Goal: Task Accomplishment & Management: Manage account settings

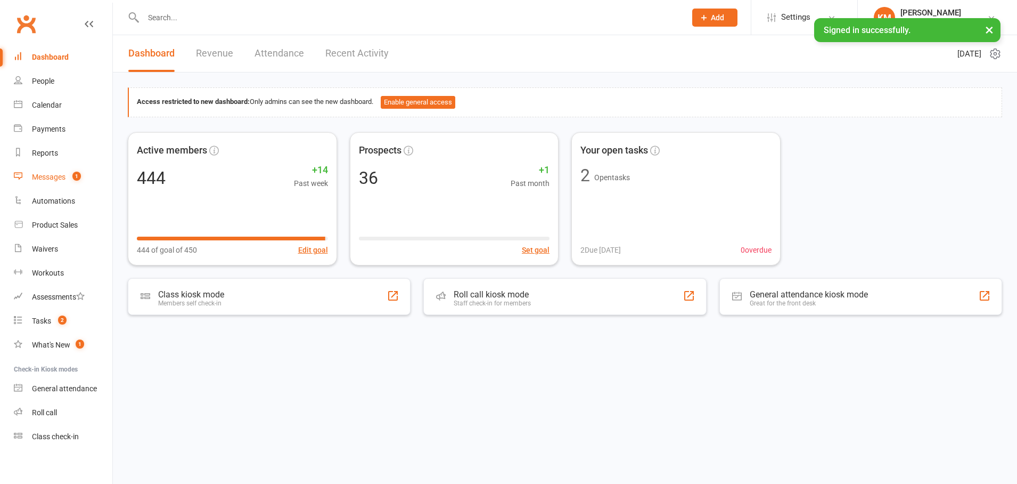
click at [66, 179] on link "Messages 1" at bounding box center [63, 177] width 99 height 24
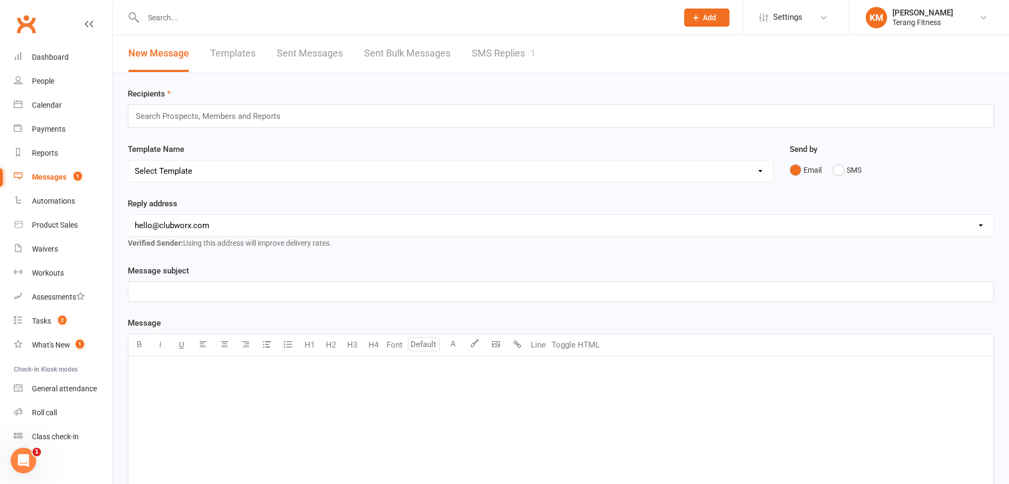
click at [497, 52] on link "SMS Replies 1" at bounding box center [504, 53] width 64 height 37
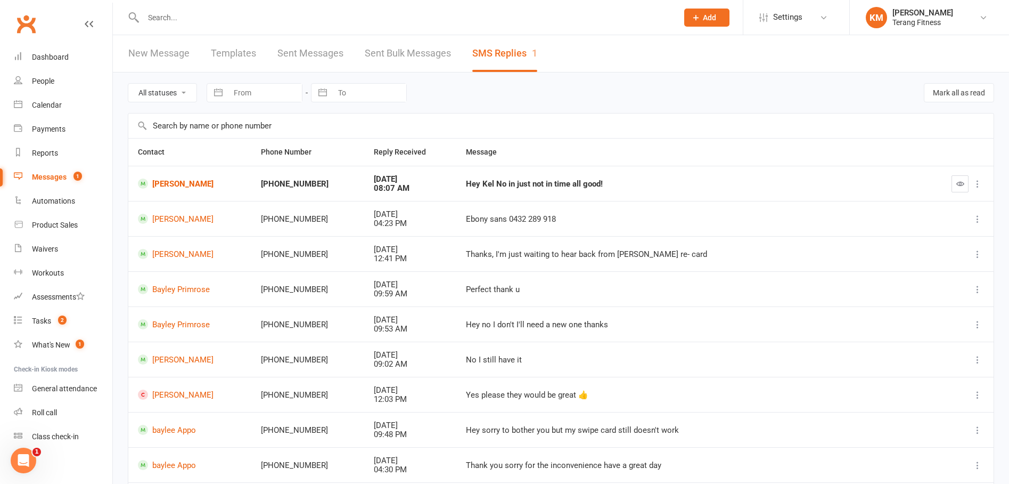
click at [456, 186] on td "Hey Kel No in just not in time all good!" at bounding box center [691, 183] width 470 height 35
click at [265, 182] on div "[PHONE_NUMBER]" at bounding box center [308, 183] width 94 height 9
click at [182, 185] on link "[PERSON_NAME]" at bounding box center [190, 183] width 104 height 10
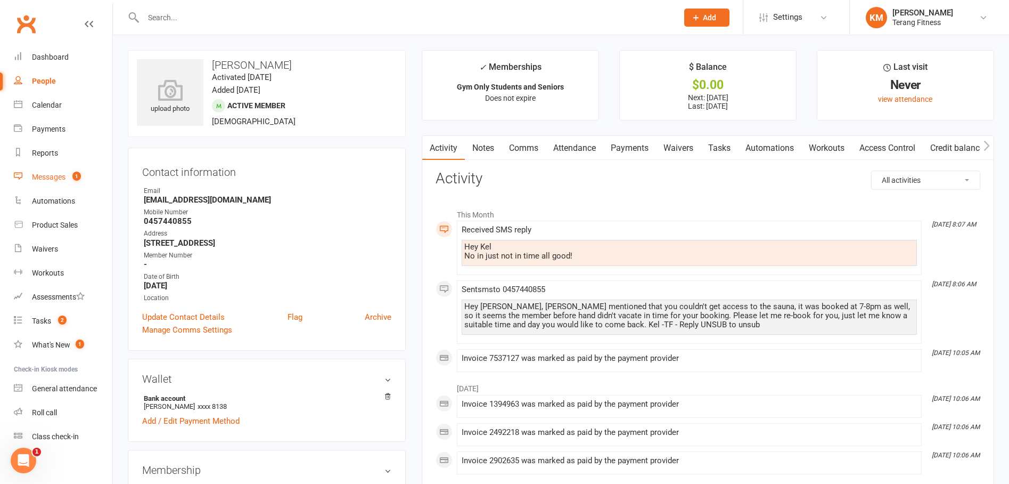
click at [34, 176] on div "Messages" at bounding box center [49, 177] width 34 height 9
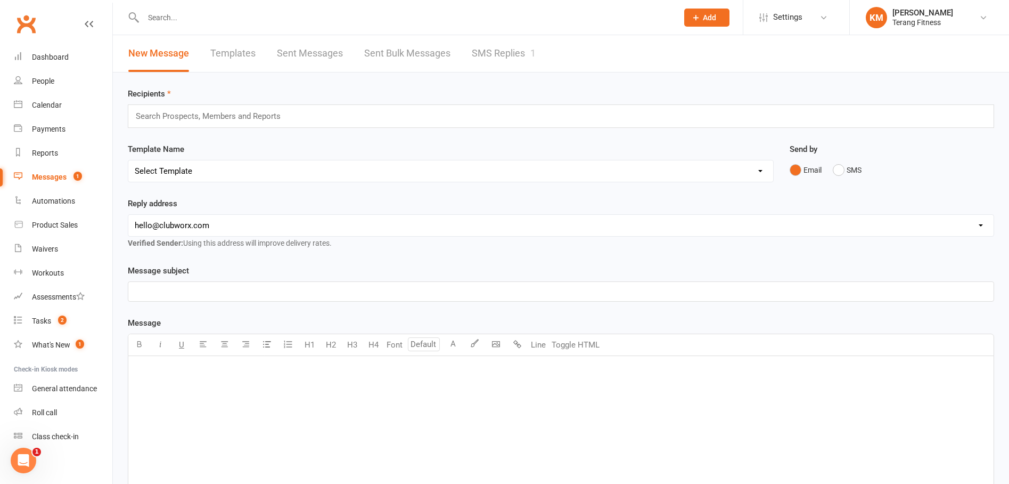
click at [518, 50] on link "SMS Replies 1" at bounding box center [504, 53] width 64 height 37
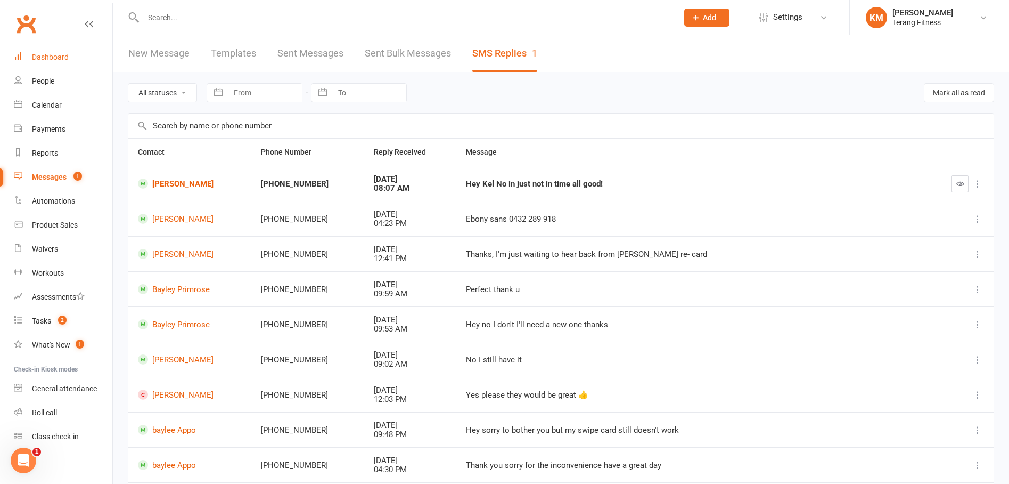
click at [40, 55] on div "Dashboard" at bounding box center [50, 57] width 37 height 9
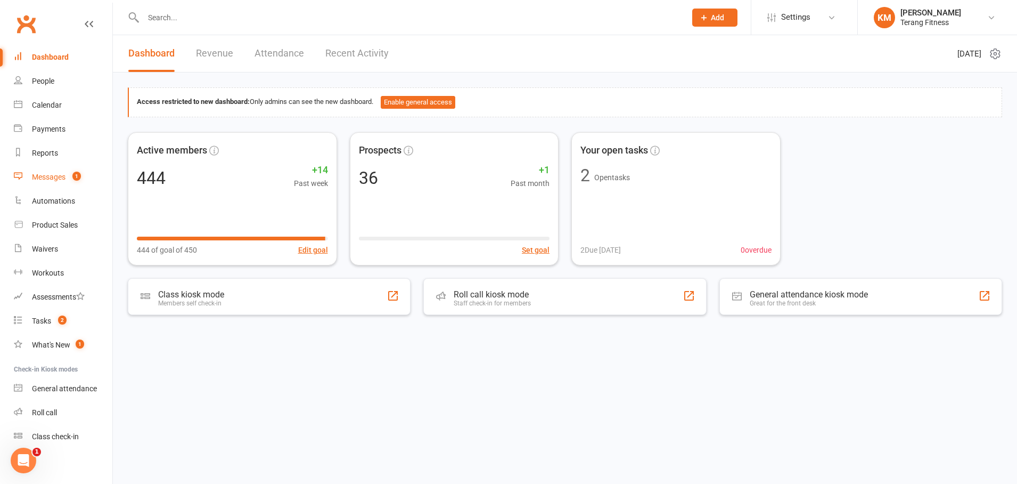
click at [60, 172] on link "Messages 1" at bounding box center [63, 177] width 99 height 24
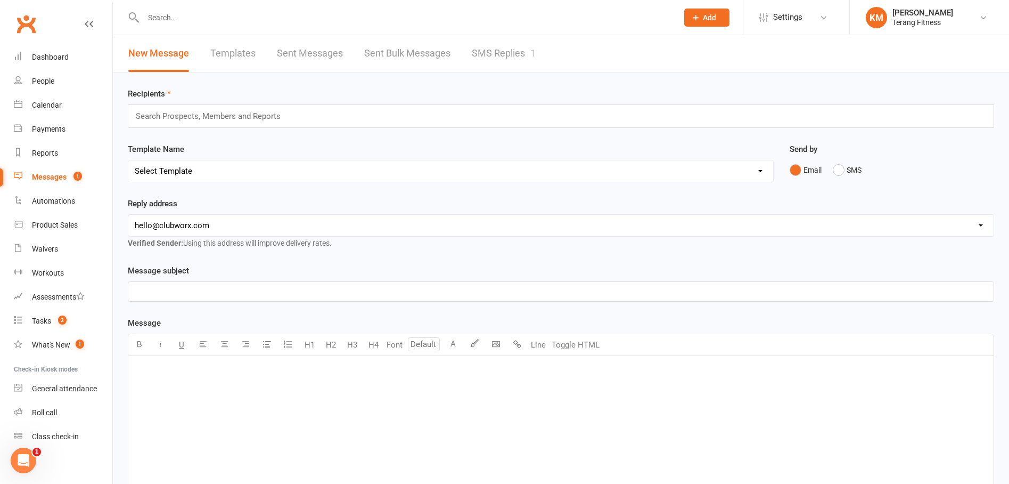
click at [489, 49] on link "SMS Replies 1" at bounding box center [504, 53] width 64 height 37
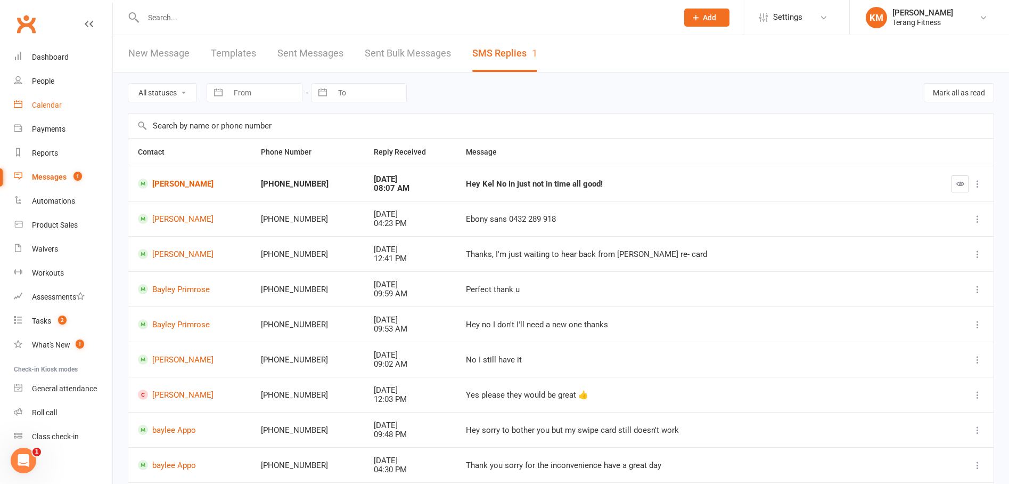
drag, startPoint x: 53, startPoint y: 102, endPoint x: 62, endPoint y: 91, distance: 14.4
click at [53, 102] on div "Calendar" at bounding box center [47, 105] width 30 height 9
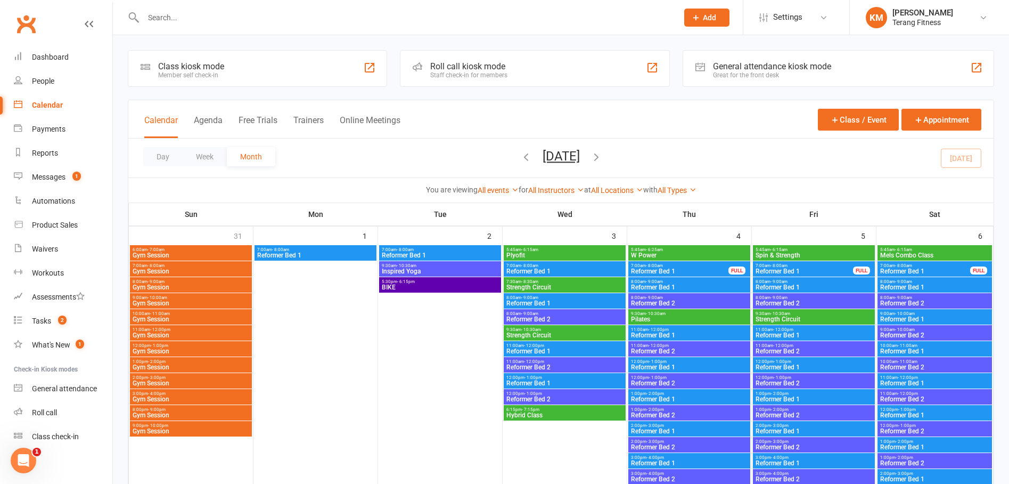
click at [970, 160] on div "Day Week Month [DATE] [DATE] Sun Mon Tue Wed Thu Fri Sat 31 01 02 03 04 05 06 0…" at bounding box center [561, 157] width 866 height 39
click at [200, 157] on button "Week" at bounding box center [205, 156] width 44 height 19
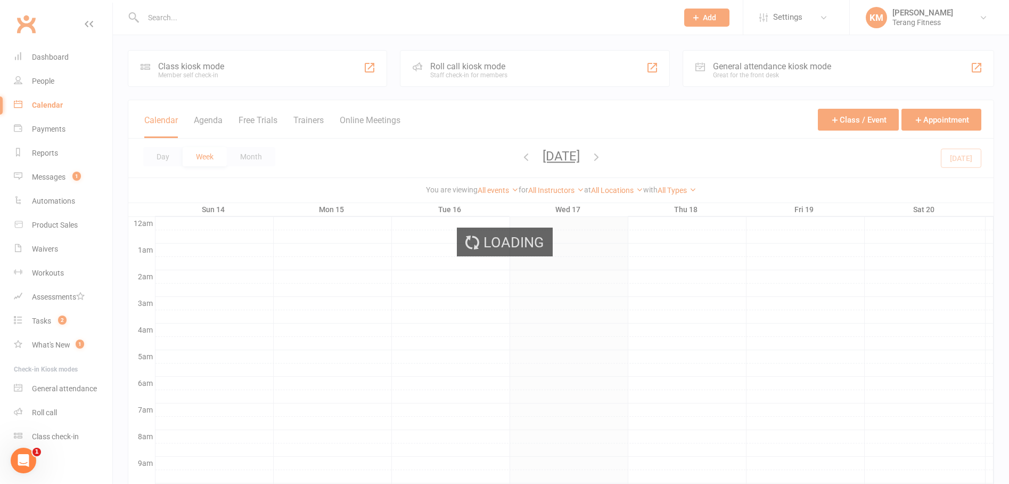
scroll to position [6, 0]
click at [161, 158] on div "Loading" at bounding box center [504, 242] width 1009 height 484
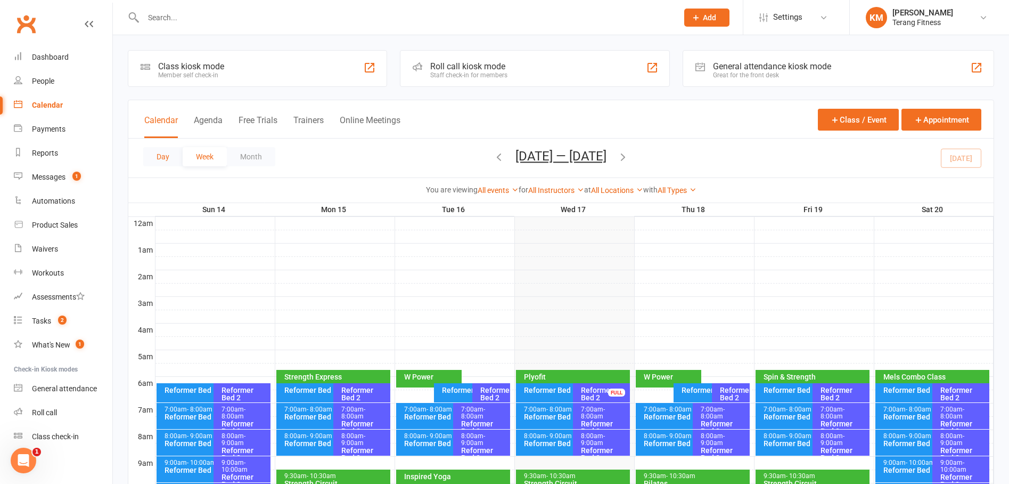
scroll to position [0, 0]
drag, startPoint x: 158, startPoint y: 159, endPoint x: 303, endPoint y: 179, distance: 146.7
click at [158, 159] on button "Day" at bounding box center [162, 156] width 39 height 19
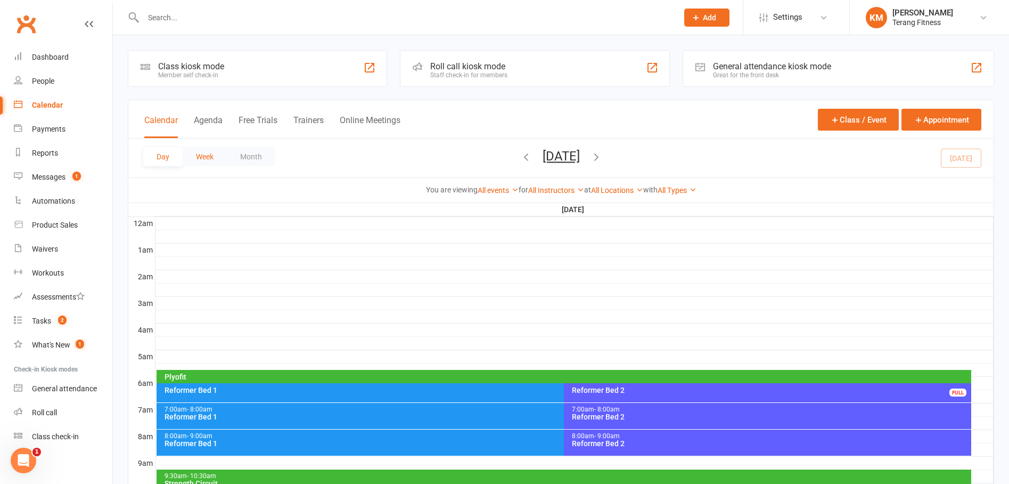
click at [217, 159] on button "Week" at bounding box center [205, 156] width 44 height 19
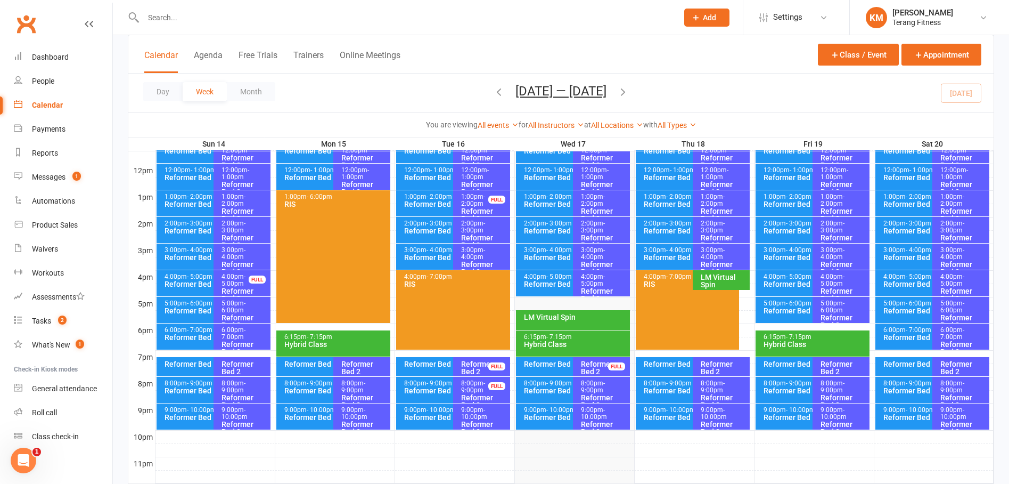
scroll to position [373, 0]
click at [594, 365] on div "Reformer Bed 2" at bounding box center [604, 367] width 47 height 15
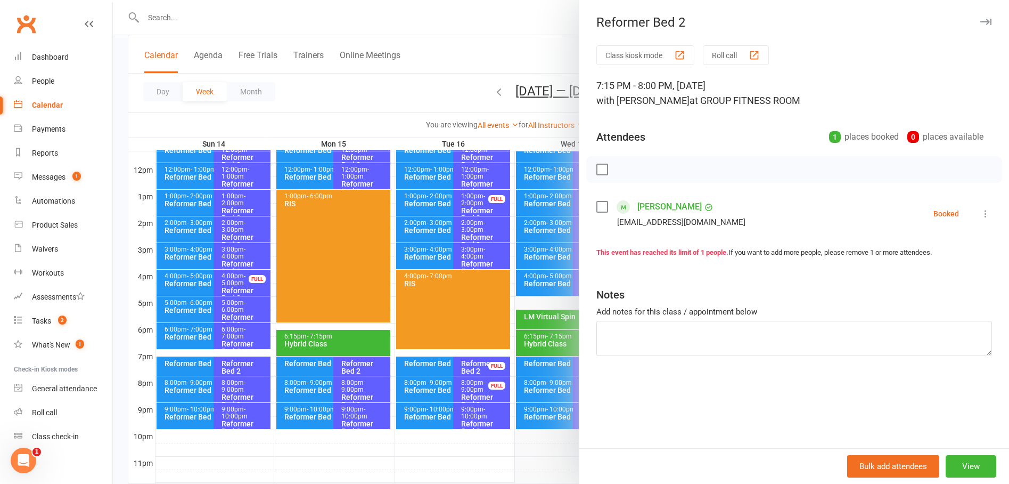
click at [539, 452] on div at bounding box center [561, 242] width 896 height 484
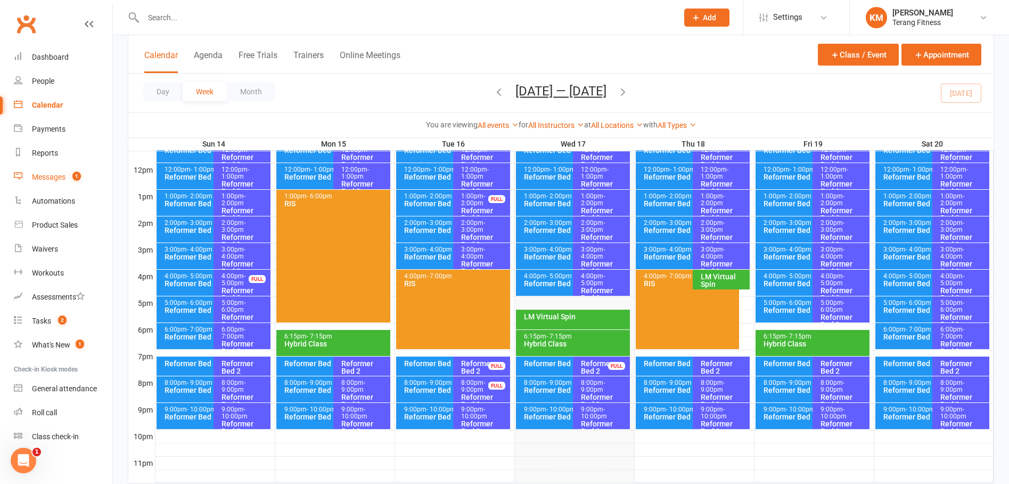
click at [67, 178] on link "Messages 1" at bounding box center [63, 177] width 99 height 24
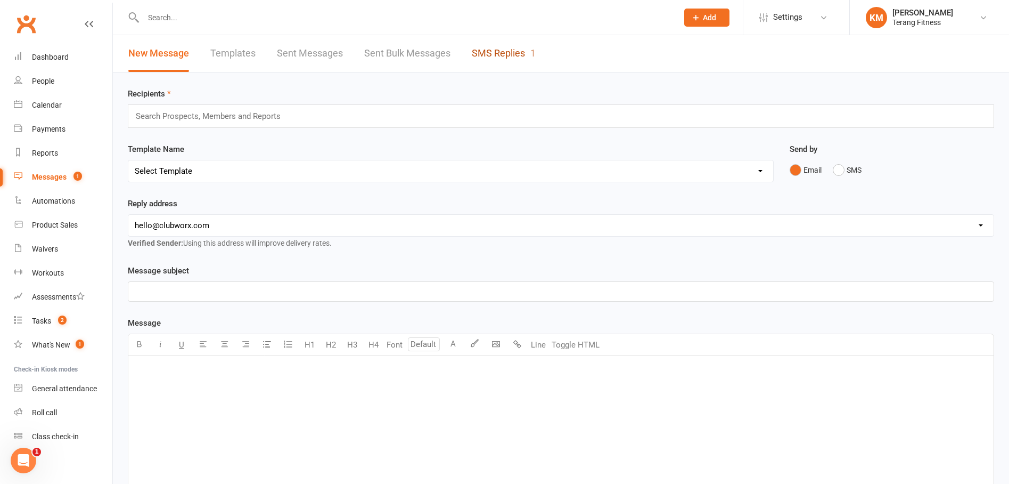
click at [503, 51] on link "SMS Replies 1" at bounding box center [504, 53] width 64 height 37
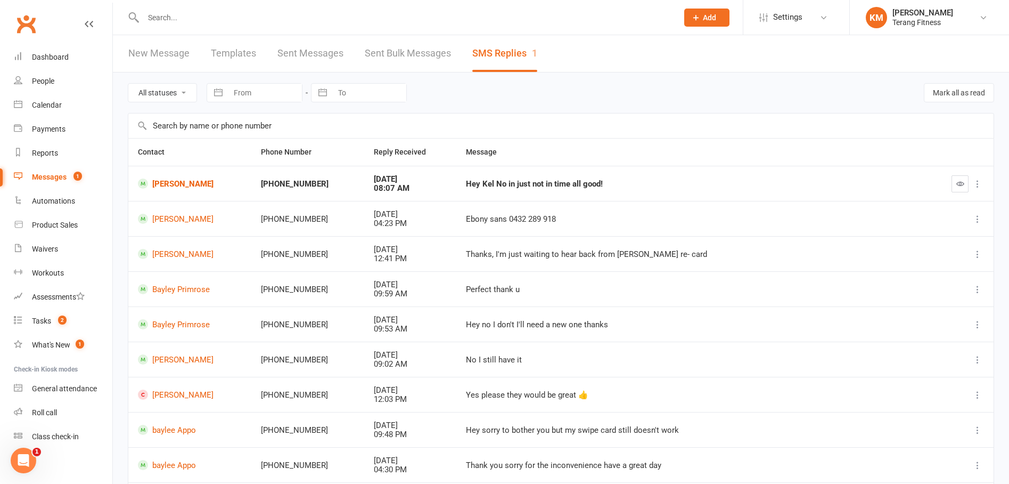
click at [959, 181] on icon "button" at bounding box center [961, 183] width 8 height 8
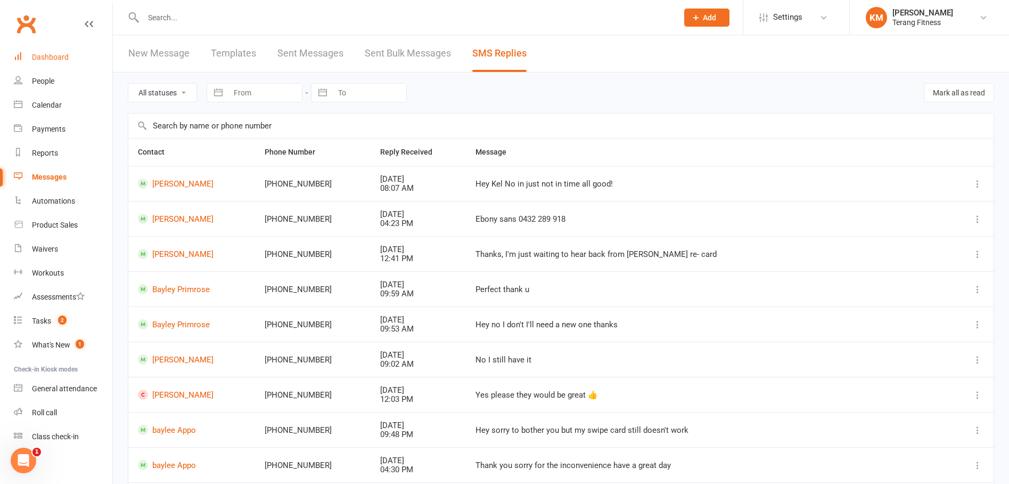
click at [58, 55] on div "Dashboard" at bounding box center [50, 57] width 37 height 9
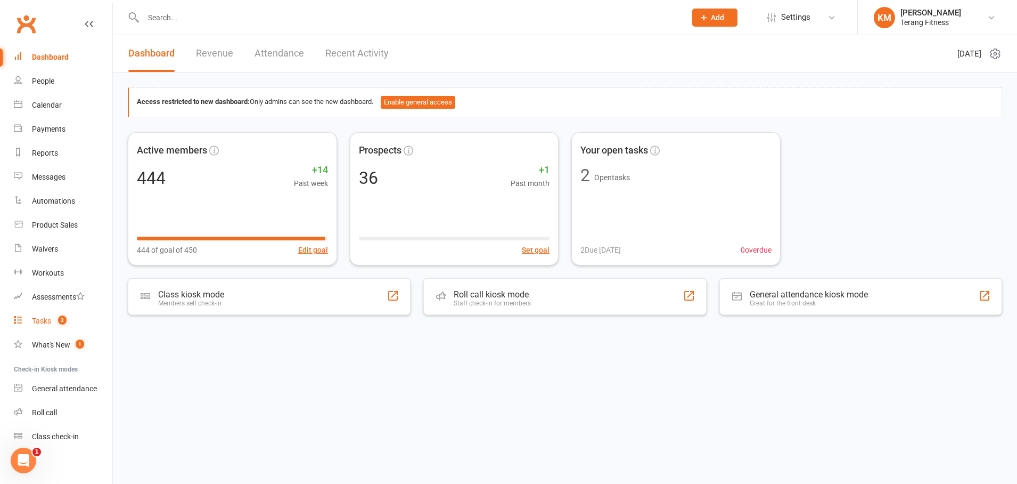
click at [46, 317] on div "Tasks" at bounding box center [41, 320] width 19 height 9
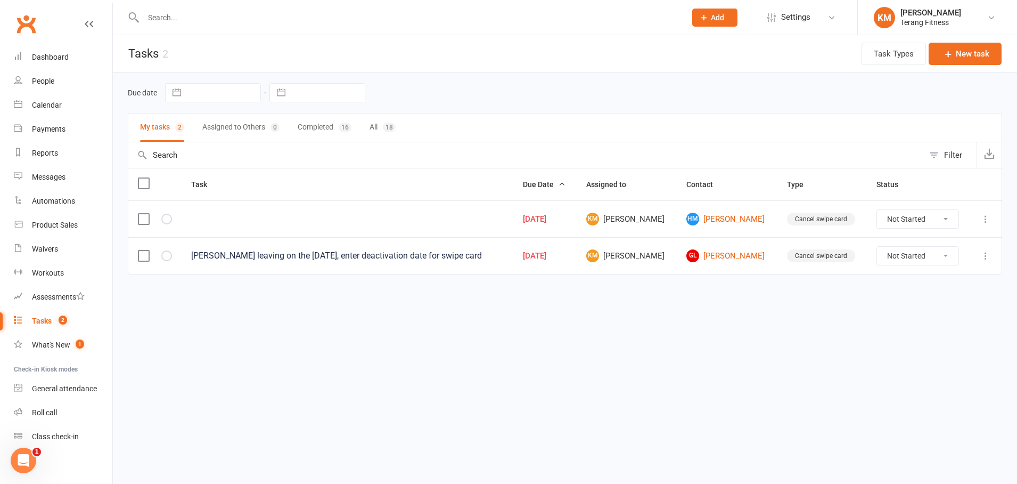
click at [47, 322] on div "Tasks" at bounding box center [42, 320] width 20 height 9
click at [56, 344] on div "What's New" at bounding box center [51, 344] width 38 height 9
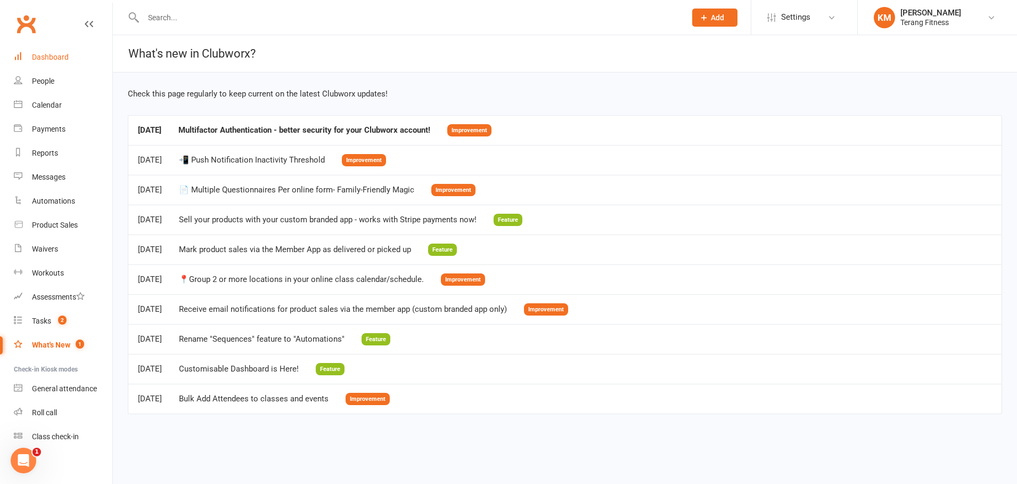
click at [41, 55] on div "Dashboard" at bounding box center [50, 57] width 37 height 9
